Goal: Information Seeking & Learning: Check status

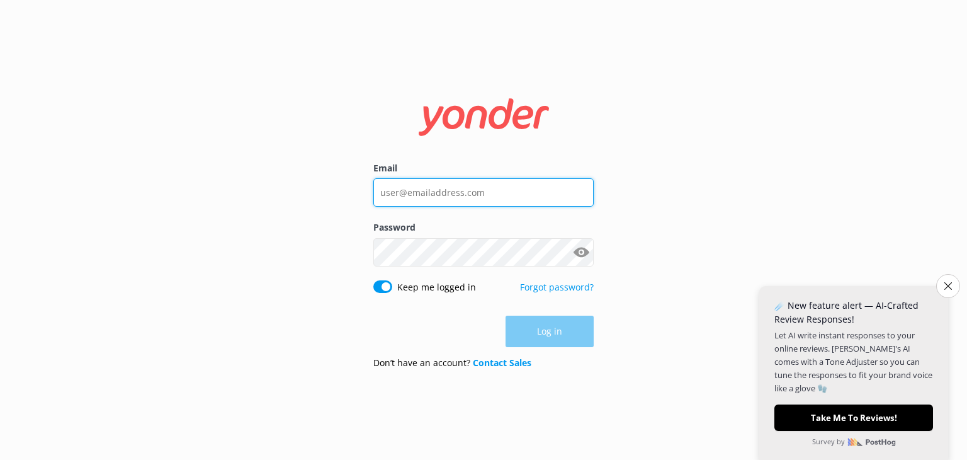
click at [528, 182] on input "Email" at bounding box center [483, 192] width 220 height 28
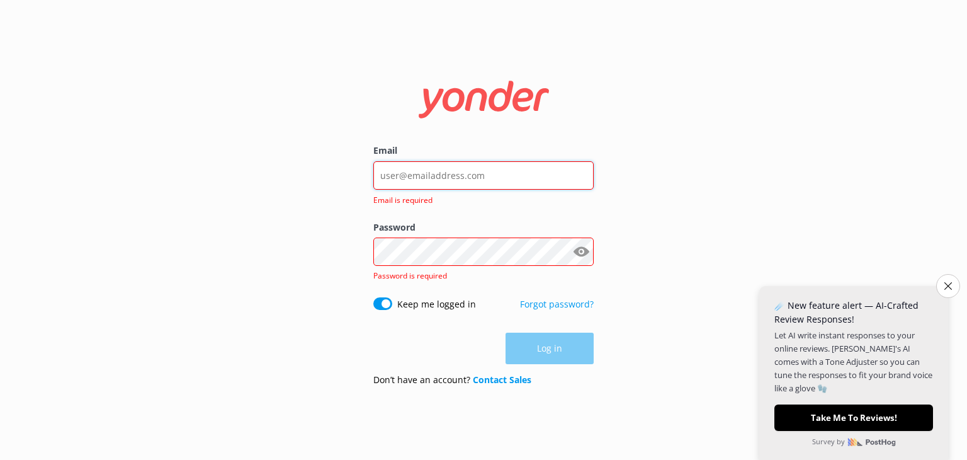
type input "[EMAIL_ADDRESS][DOMAIN_NAME]"
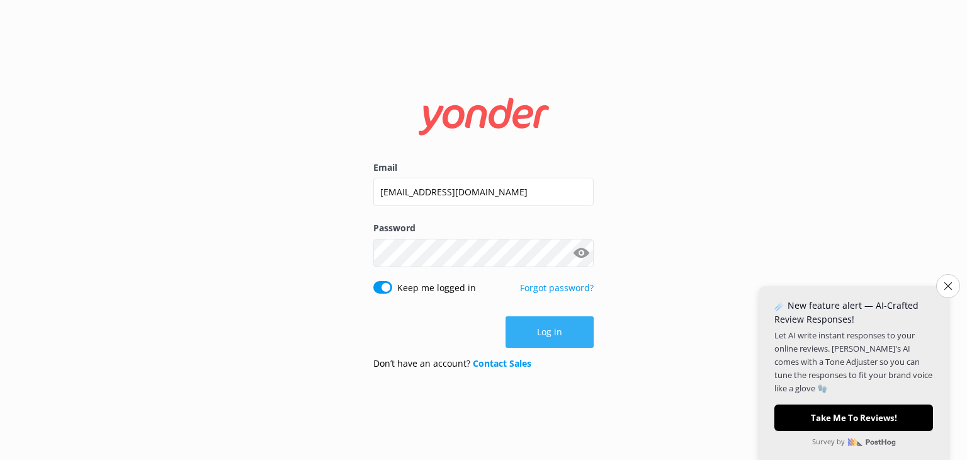
click at [538, 334] on button "Log in" at bounding box center [550, 331] width 88 height 31
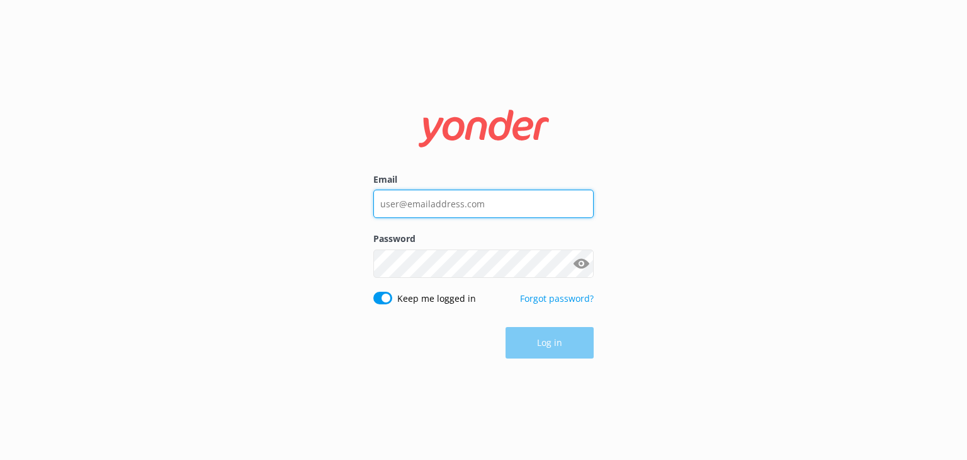
click at [485, 202] on input "Email" at bounding box center [483, 204] width 220 height 28
type input "[EMAIL_ADDRESS][DOMAIN_NAME]"
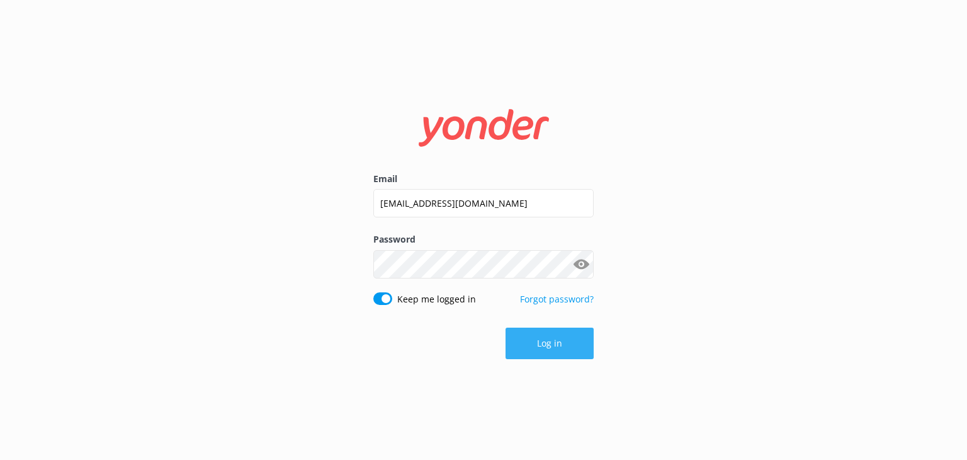
click at [555, 344] on button "Log in" at bounding box center [550, 342] width 88 height 31
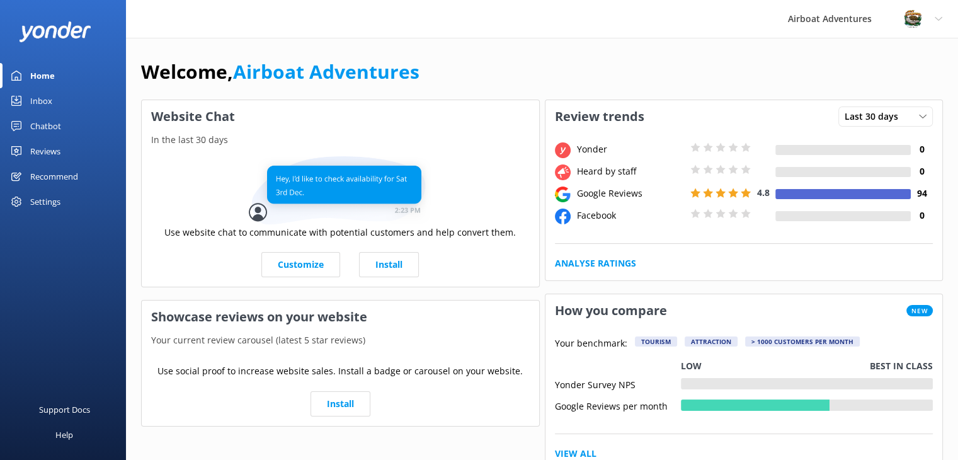
click at [60, 151] on link "Reviews" at bounding box center [63, 151] width 126 height 25
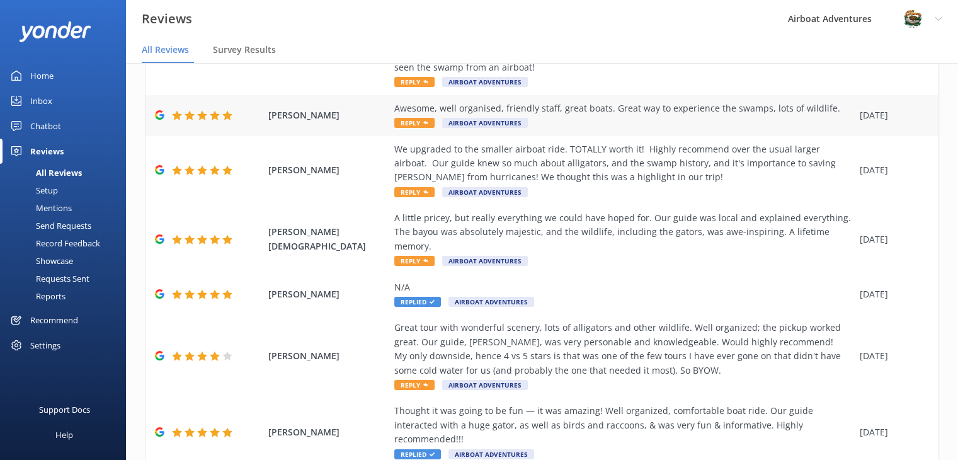
scroll to position [189, 0]
